Goal: Transaction & Acquisition: Purchase product/service

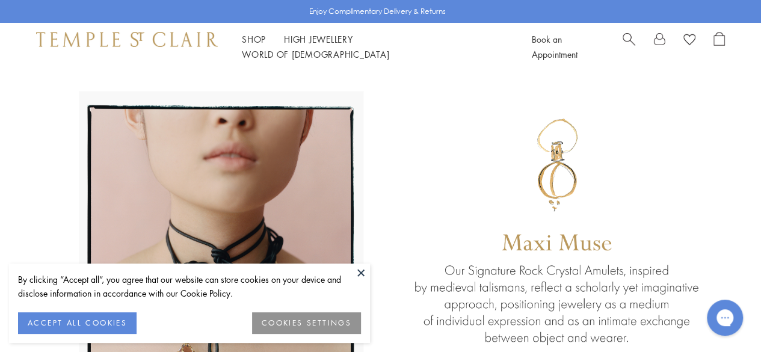
click at [630, 44] on span "Search" at bounding box center [628, 38] width 13 height 13
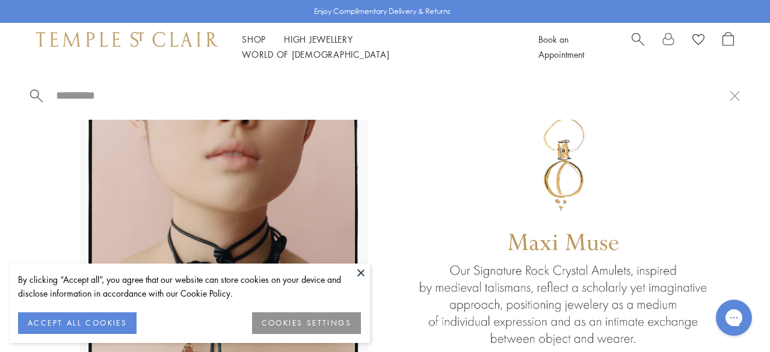
click at [635, 44] on span "Search" at bounding box center [637, 38] width 13 height 13
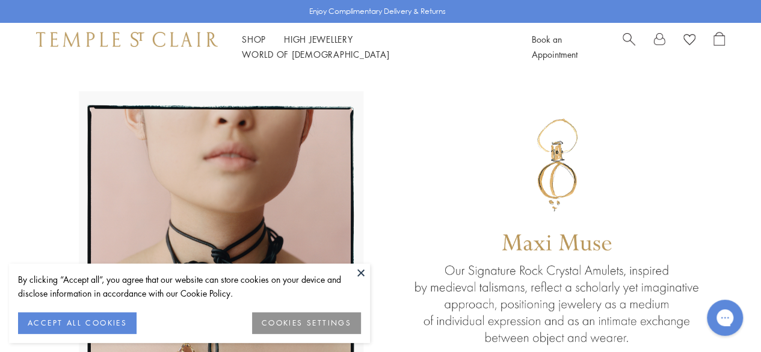
click at [83, 328] on button "ACCEPT ALL COOKIES" at bounding box center [77, 323] width 118 height 22
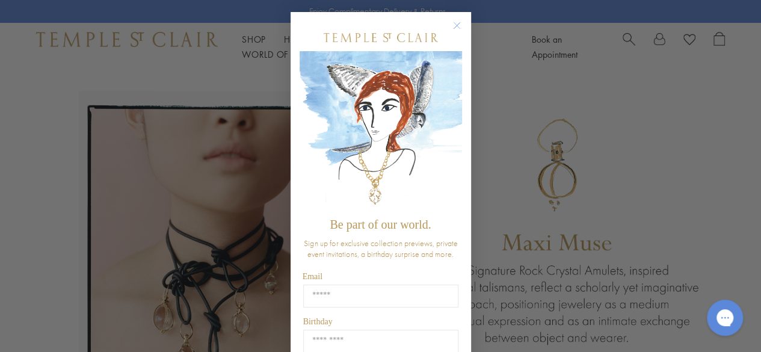
click at [450, 28] on circle "Close dialog" at bounding box center [456, 26] width 14 height 14
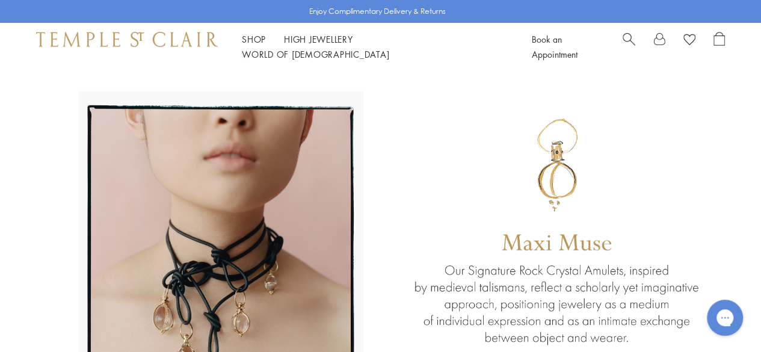
click at [624, 44] on span "Search" at bounding box center [628, 38] width 13 height 13
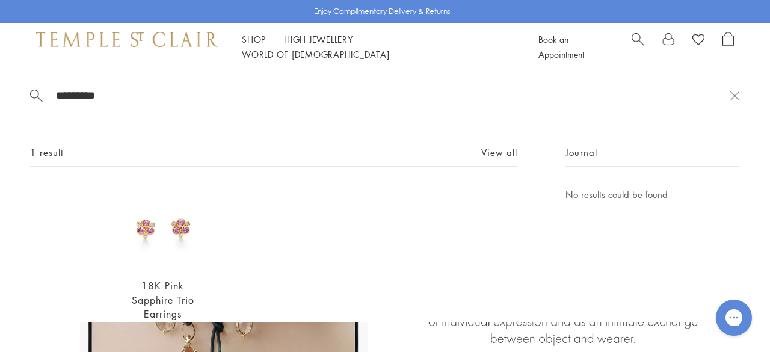
type input "*********"
click at [175, 222] on img at bounding box center [163, 227] width 81 height 81
